Goal: Task Accomplishment & Management: Use online tool/utility

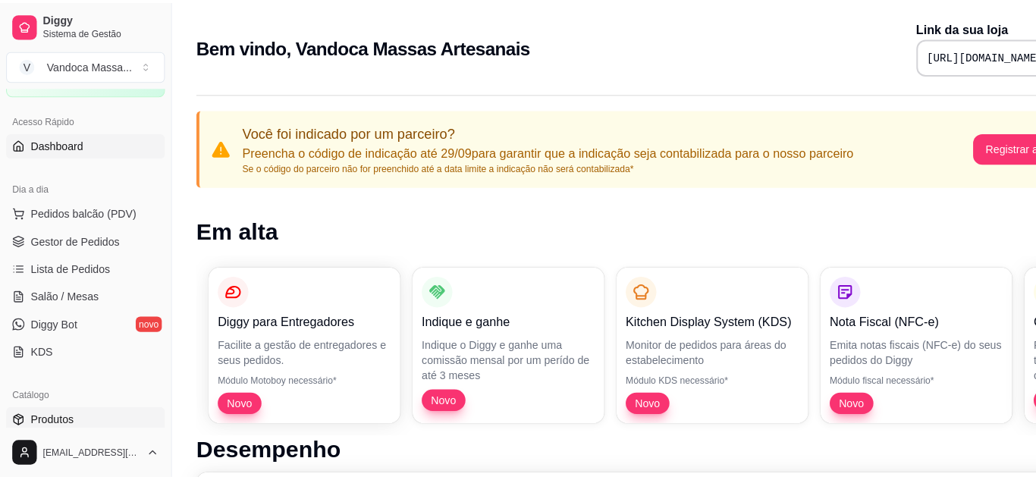
scroll to position [76, 0]
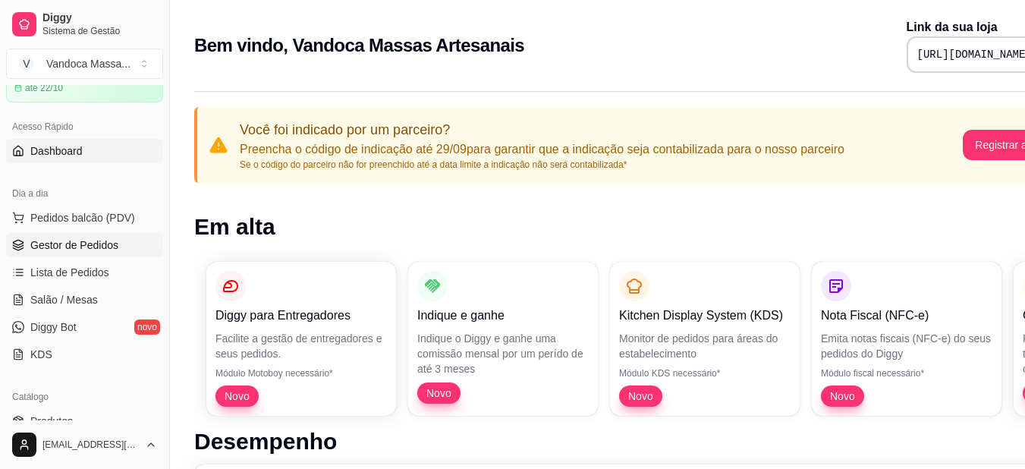
click at [82, 242] on span "Gestor de Pedidos" at bounding box center [74, 244] width 88 height 15
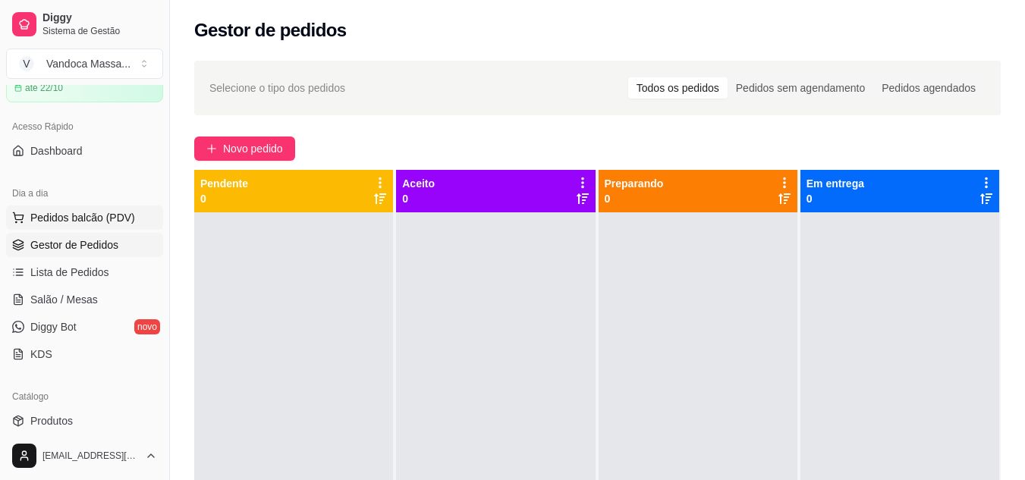
drag, startPoint x: 110, startPoint y: 204, endPoint x: 110, endPoint y: 213, distance: 9.1
click at [110, 204] on div "Dia a dia" at bounding box center [84, 193] width 157 height 24
click at [110, 213] on span "Pedidos balcão (PDV)" at bounding box center [82, 217] width 105 height 15
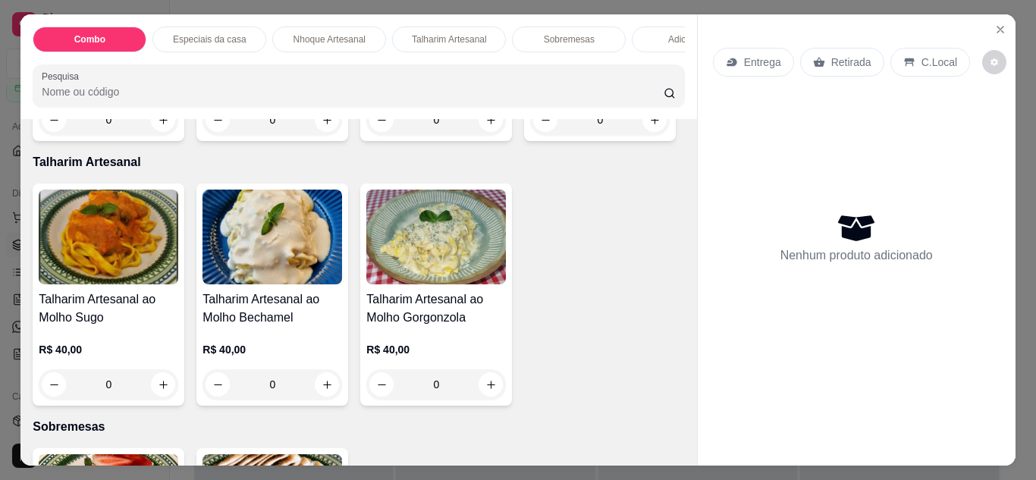
click at [59, 14] on div "Combo Especiais da casa Nhoque Artesanal Talharim Artesanal Sobremesas Adiciona…" at bounding box center [358, 66] width 676 height 105
click at [998, 27] on icon "Close" at bounding box center [1001, 30] width 6 height 6
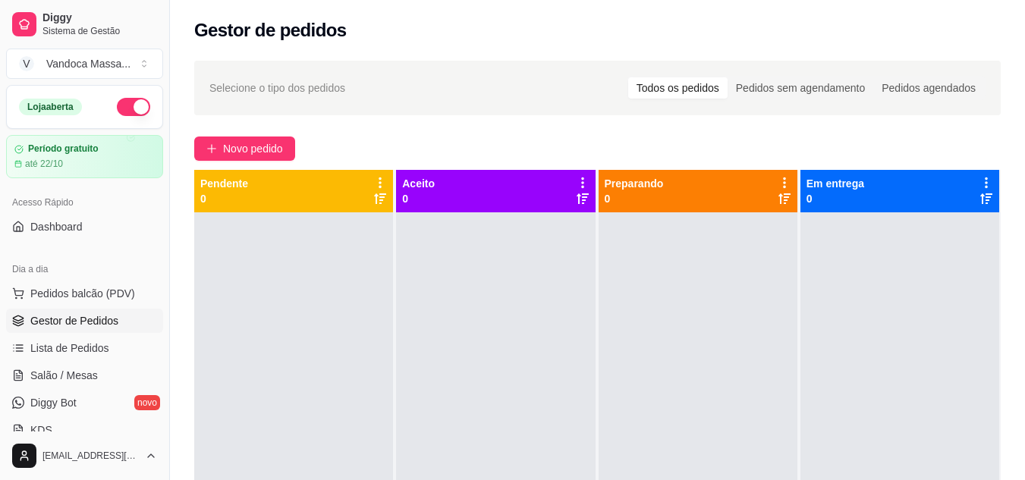
scroll to position [42, 0]
